Goal: Navigation & Orientation: Find specific page/section

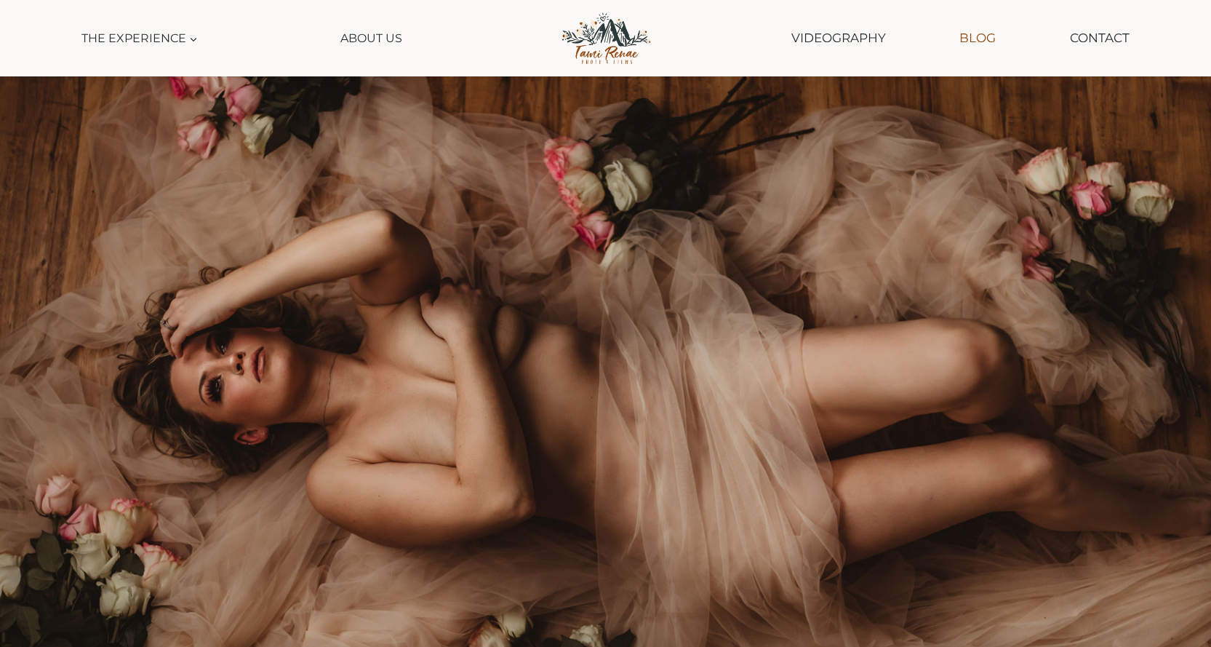
click at [962, 38] on link "Blog" at bounding box center [977, 38] width 51 height 37
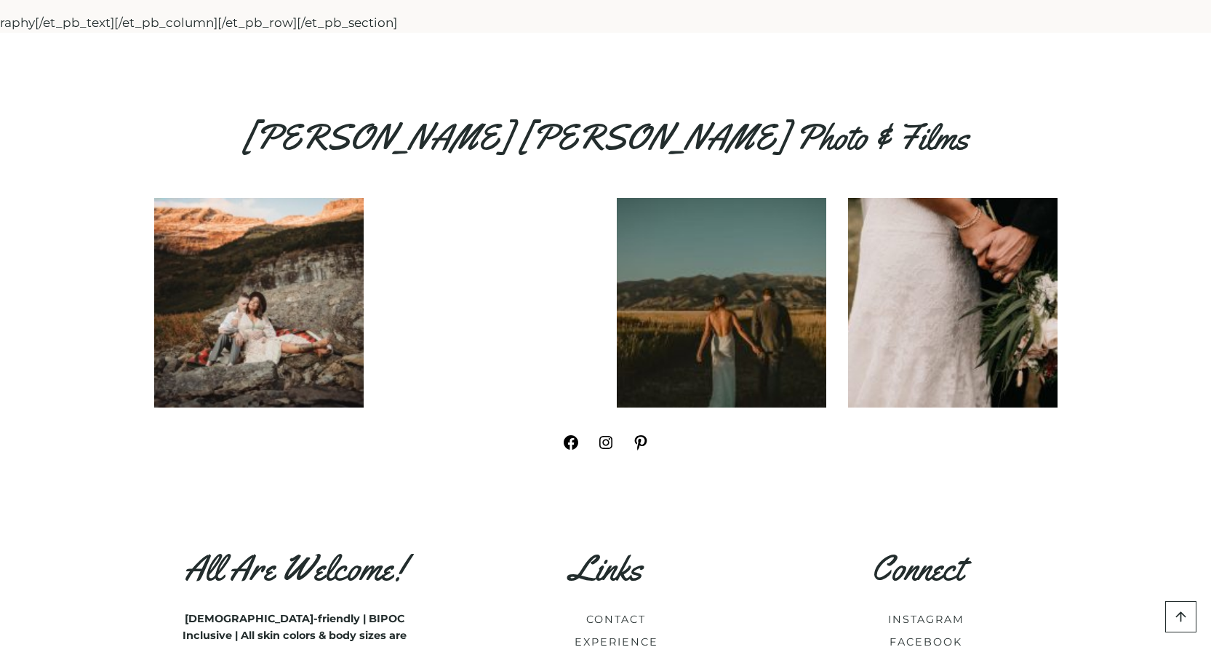
scroll to position [26329, 0]
